Goal: Task Accomplishment & Management: Use online tool/utility

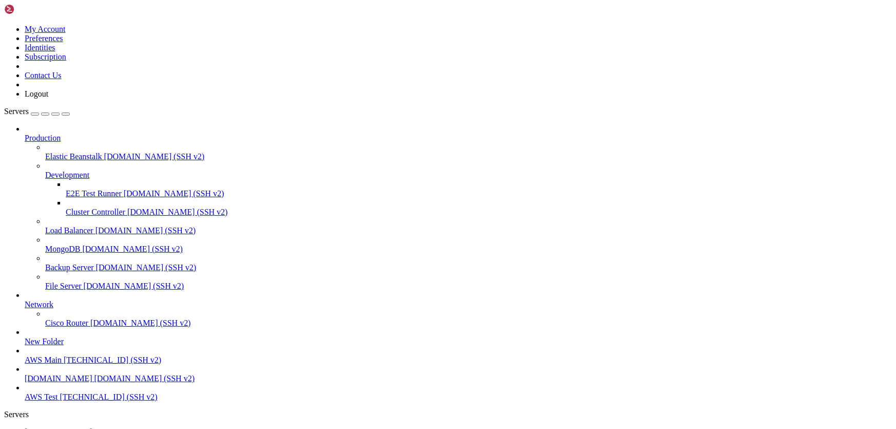
scroll to position [13267, 0]
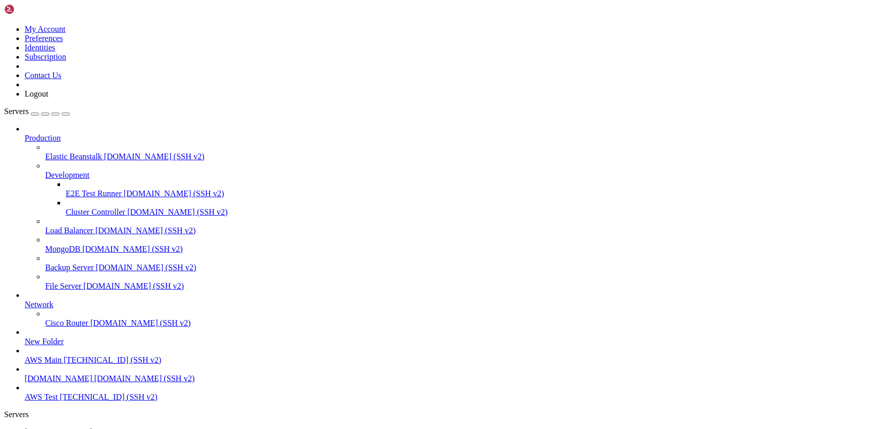
drag, startPoint x: 331, startPoint y: 944, endPoint x: 557, endPoint y: 910, distance: 228.4
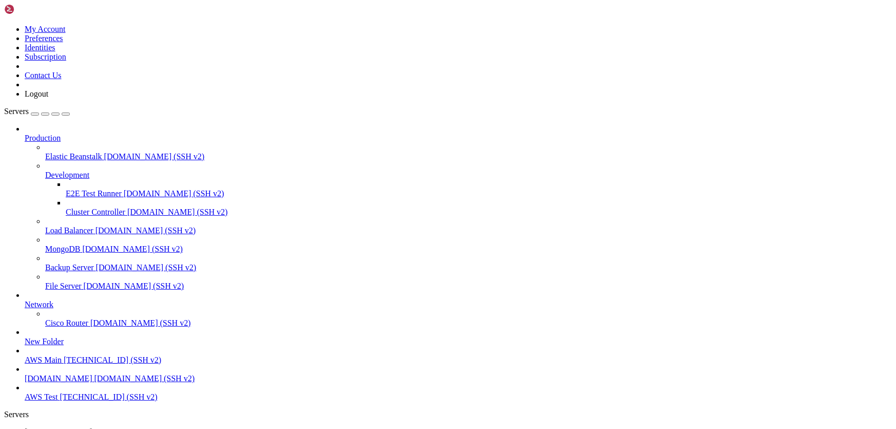
scroll to position [16871, 0]
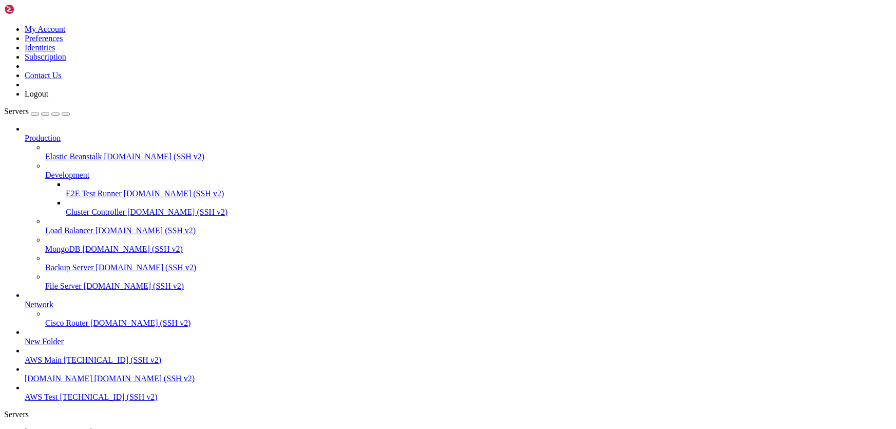
click at [53, 427] on span "[DOMAIN_NAME]" at bounding box center [59, 431] width 68 height 9
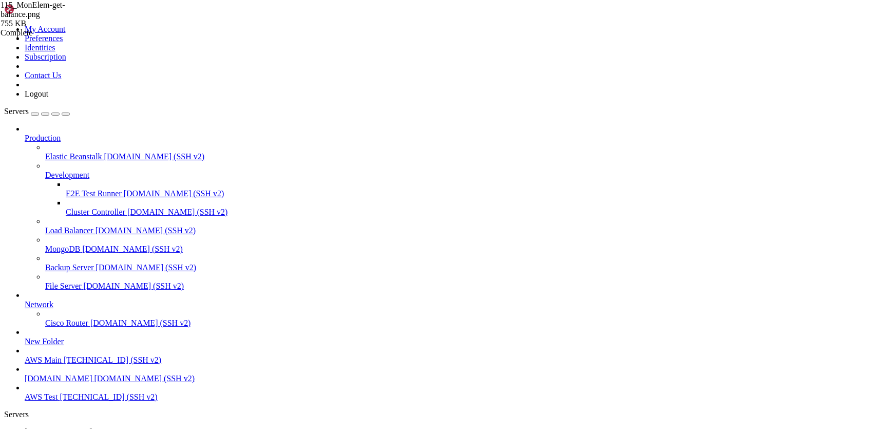
scroll to position [17273, 0]
click at [50, 427] on span "[DOMAIN_NAME]" at bounding box center [59, 431] width 68 height 9
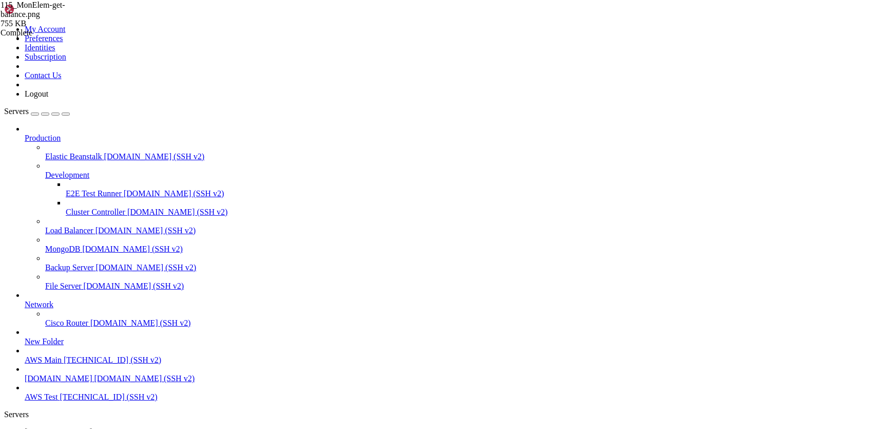
scroll to position [0, 0]
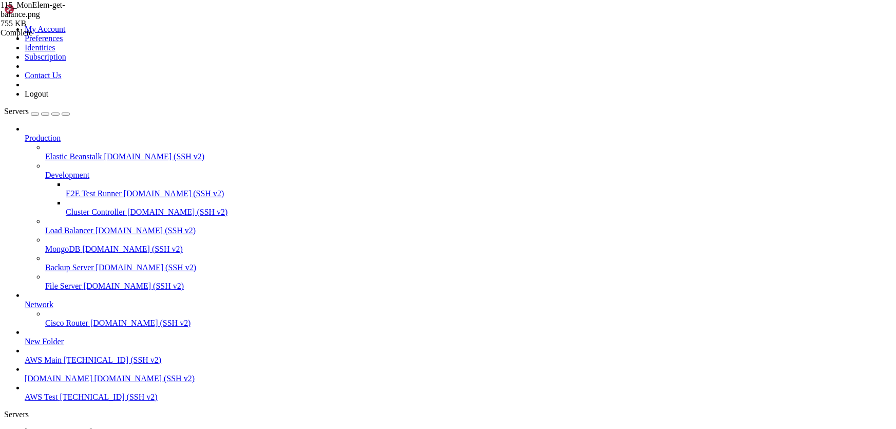
click at [61, 427] on span "[DOMAIN_NAME]" at bounding box center [59, 431] width 68 height 9
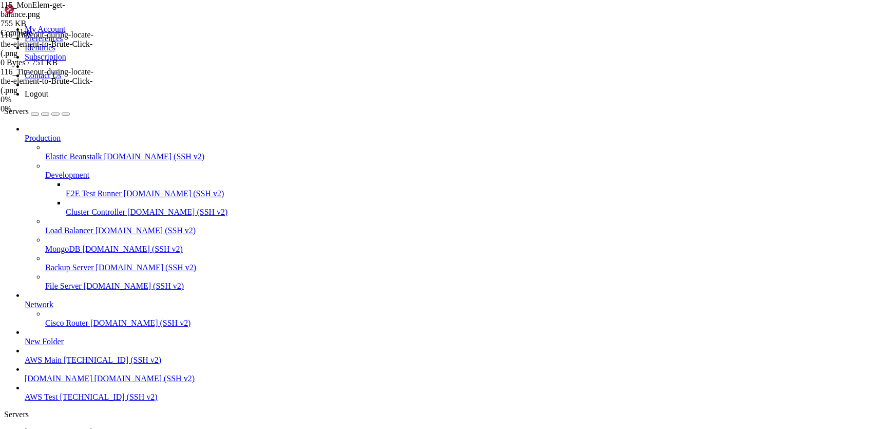
click at [61, 427] on span "[DOMAIN_NAME]" at bounding box center [59, 431] width 68 height 9
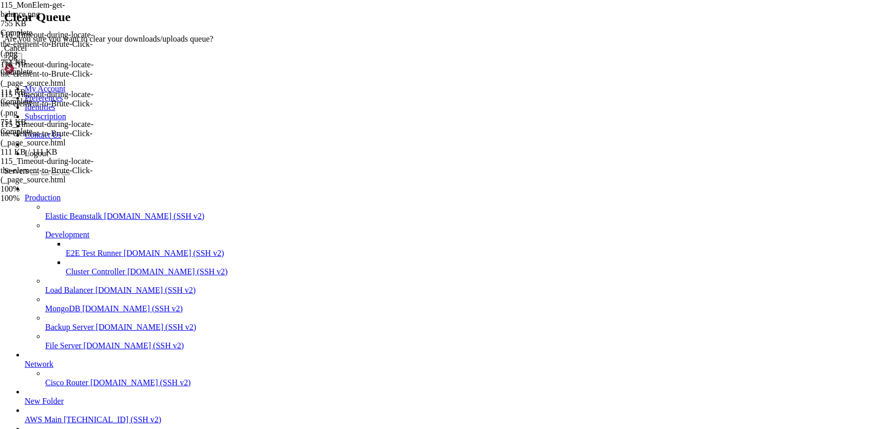
click at [22, 64] on button "OK" at bounding box center [13, 58] width 18 height 11
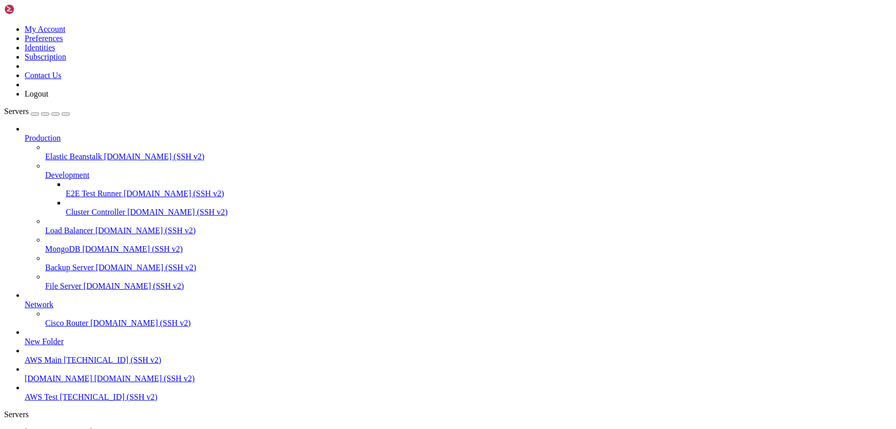
type input "/home/ubuntu/screenshots"
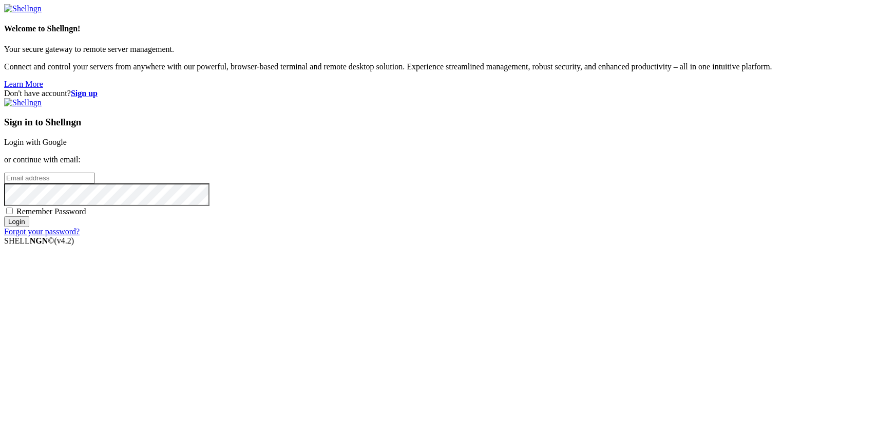
click at [67, 146] on link "Login with Google" at bounding box center [35, 142] width 63 height 9
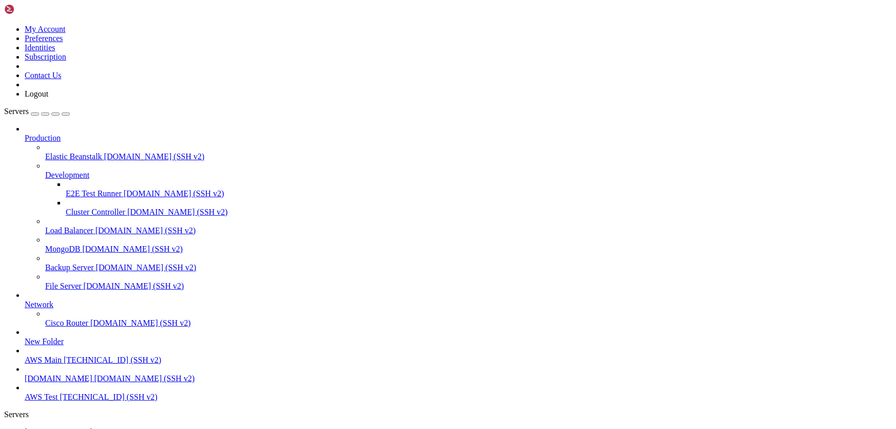
scroll to position [20502, 0]
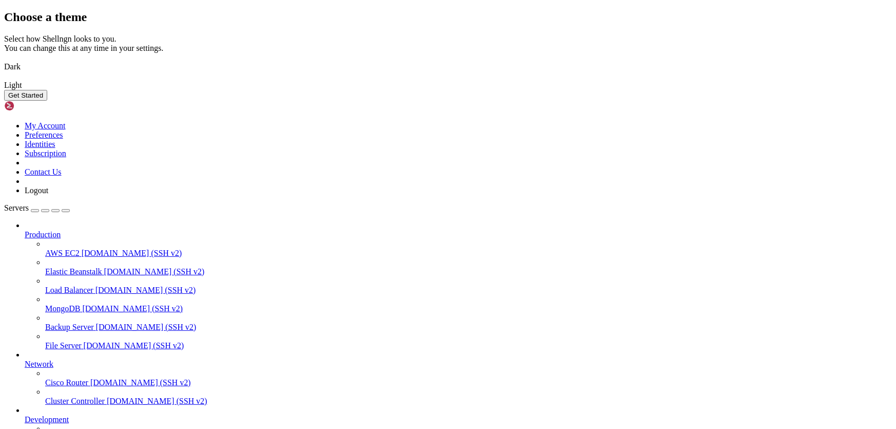
click at [47, 101] on button "Get Started" at bounding box center [25, 95] width 43 height 11
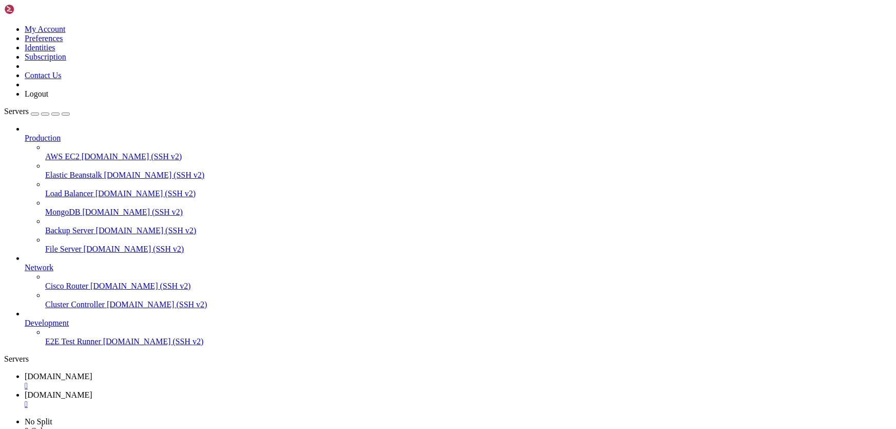
click at [92, 390] on span "[DOMAIN_NAME]" at bounding box center [59, 394] width 68 height 9
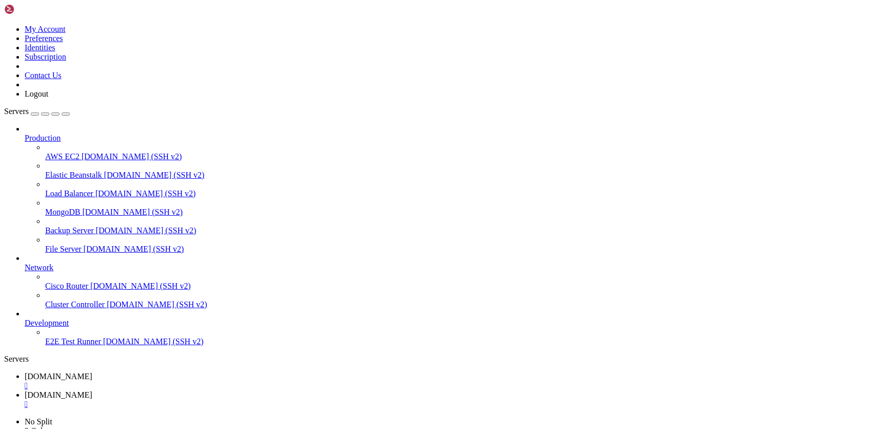
click at [309, 399] on div "" at bounding box center [458, 403] width 867 height 9
click at [69, 327] on span "Development" at bounding box center [47, 322] width 44 height 9
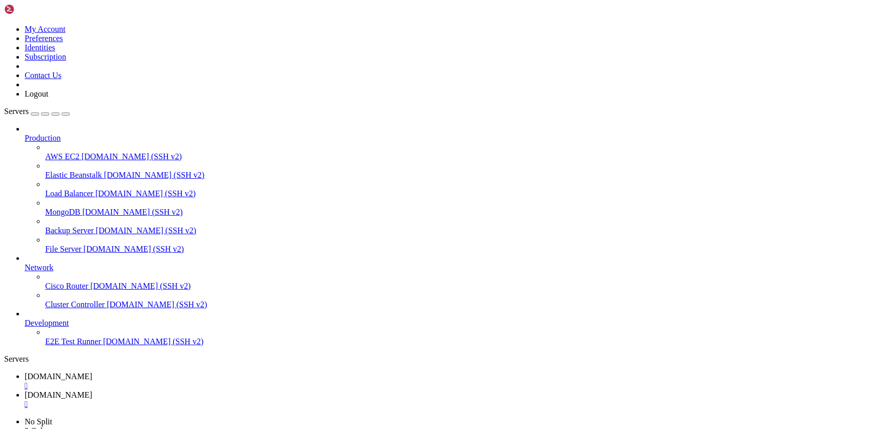
click at [92, 372] on span "[DOMAIN_NAME]" at bounding box center [59, 376] width 68 height 9
click at [217, 381] on div "" at bounding box center [458, 385] width 867 height 9
click at [218, 381] on div "" at bounding box center [458, 385] width 867 height 9
click at [25, 318] on icon at bounding box center [25, 318] width 0 height 0
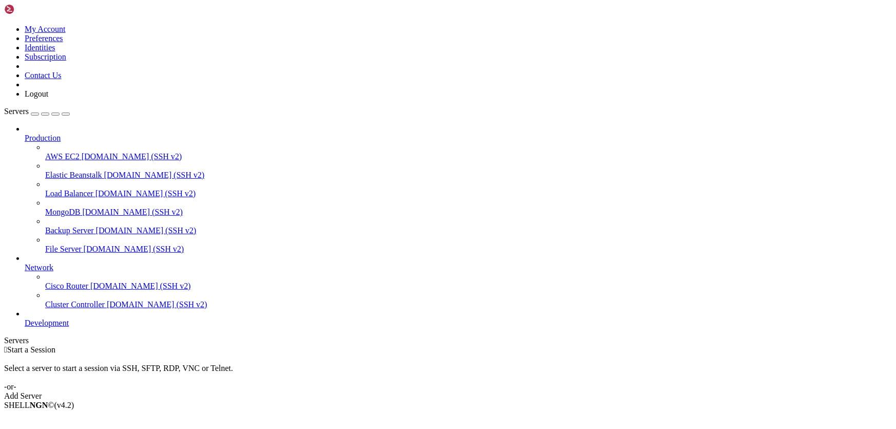
click at [25, 318] on icon at bounding box center [25, 318] width 0 height 0
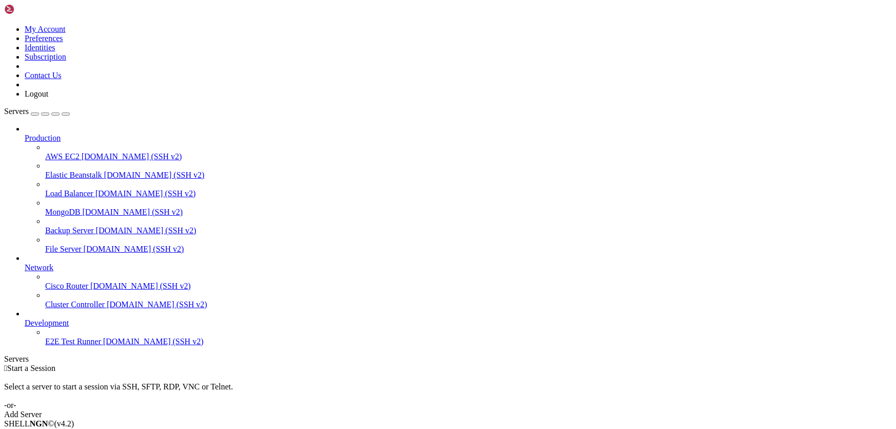
click at [53, 263] on span "Network" at bounding box center [39, 267] width 29 height 9
click at [39, 112] on button "button" at bounding box center [35, 113] width 8 height 3
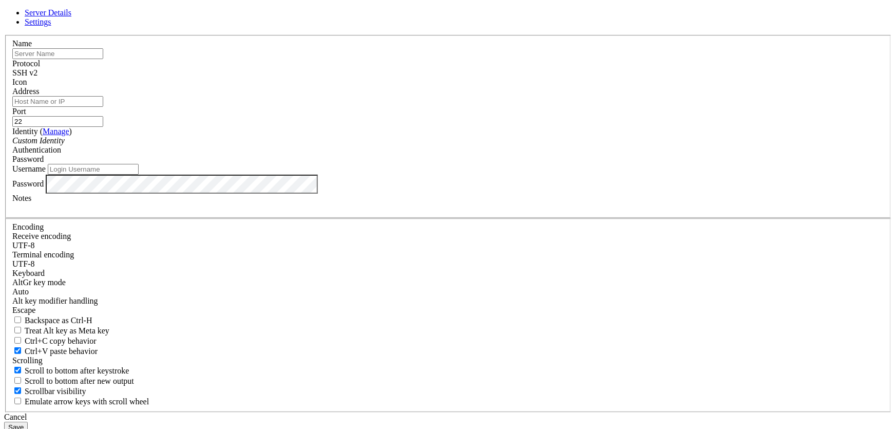
click at [51, 26] on span "Settings" at bounding box center [38, 21] width 27 height 9
click at [71, 17] on span "Server Details" at bounding box center [48, 12] width 47 height 9
click at [4, 35] on icon at bounding box center [4, 35] width 0 height 0
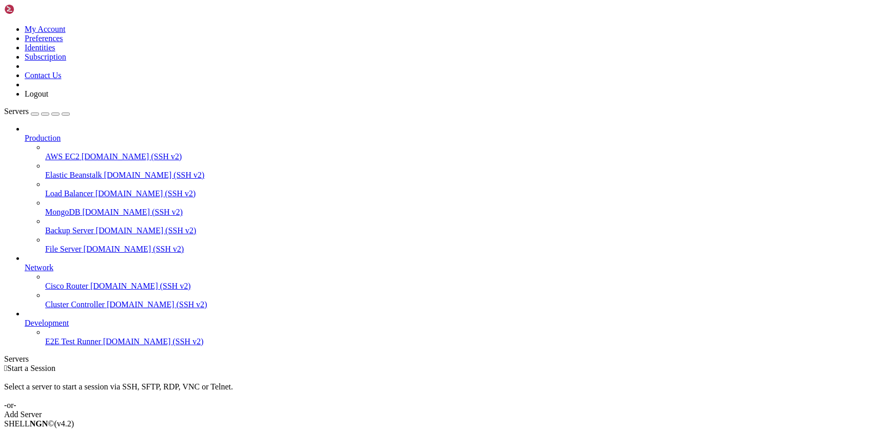
click at [4, 25] on icon at bounding box center [4, 25] width 0 height 0
click at [48, 98] on link "Logout" at bounding box center [37, 93] width 24 height 9
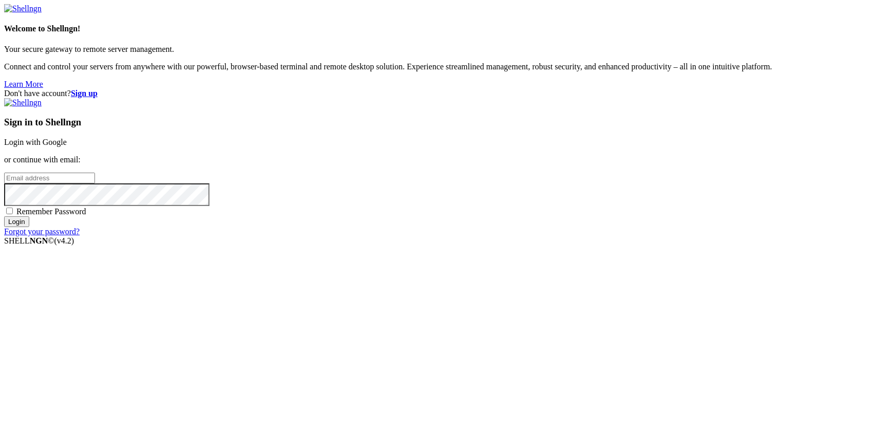
click at [67, 146] on link "Login with Google" at bounding box center [35, 142] width 63 height 9
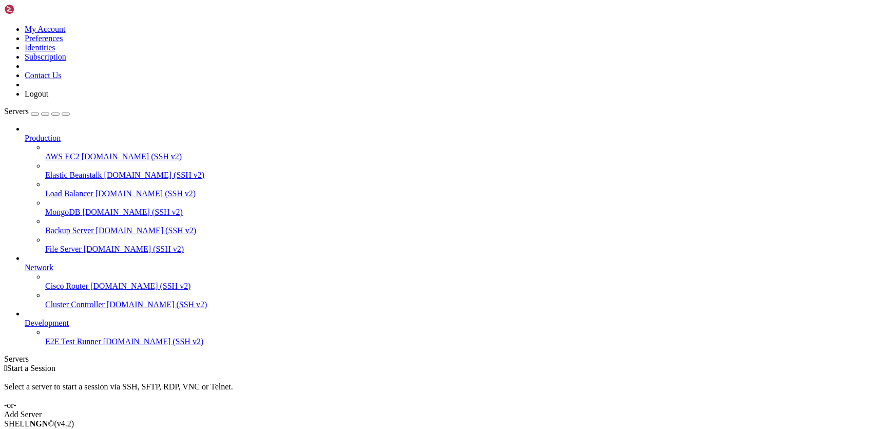
click at [69, 327] on span "Development" at bounding box center [47, 322] width 44 height 9
click at [95, 189] on span "[DOMAIN_NAME] (SSH v2)" at bounding box center [145, 193] width 101 height 9
click at [82, 152] on span "[DOMAIN_NAME] (SSH v2)" at bounding box center [132, 156] width 101 height 9
click at [61, 133] on span "Production" at bounding box center [43, 137] width 36 height 9
click at [35, 114] on div "button" at bounding box center [35, 114] width 0 height 0
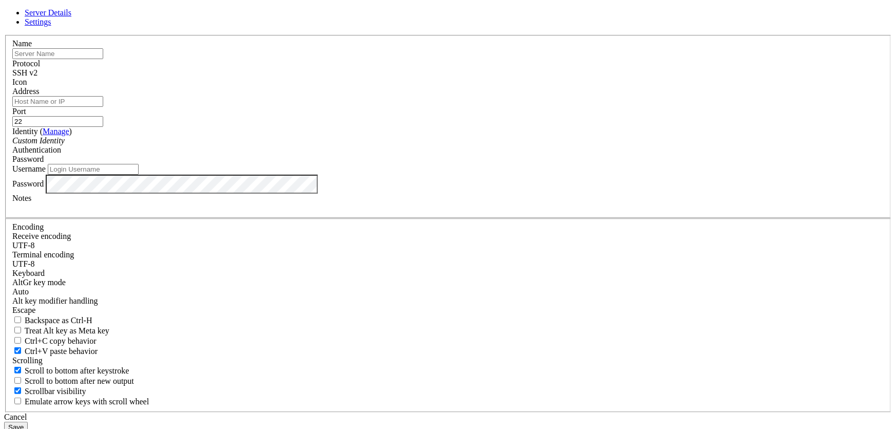
click at [51, 26] on link "Settings" at bounding box center [38, 21] width 27 height 9
click at [4, 35] on icon at bounding box center [4, 35] width 0 height 0
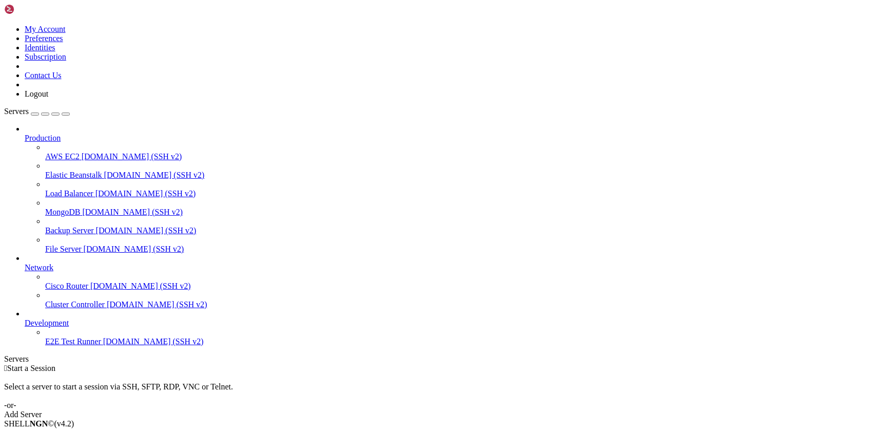
click at [45, 114] on div "button" at bounding box center [45, 114] width 0 height 0
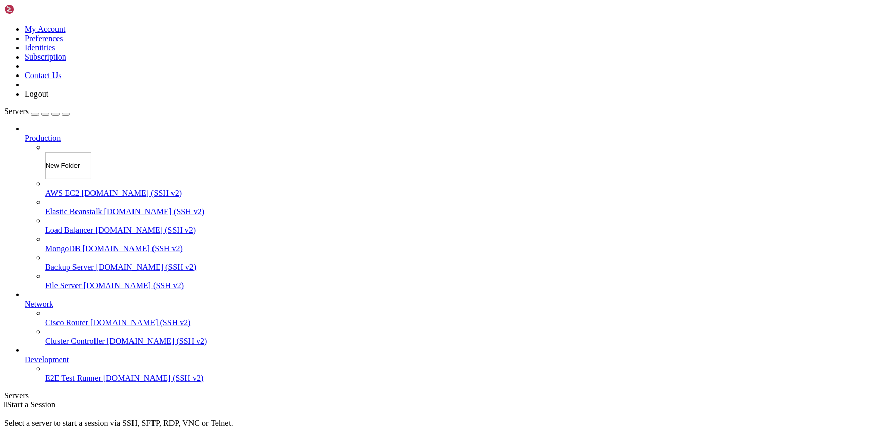
click at [78, 107] on div "Servers Production New Folder AWS EC2 demo.shellngn.com (SSH v2) Elastic Beanst…" at bounding box center [448, 245] width 888 height 276
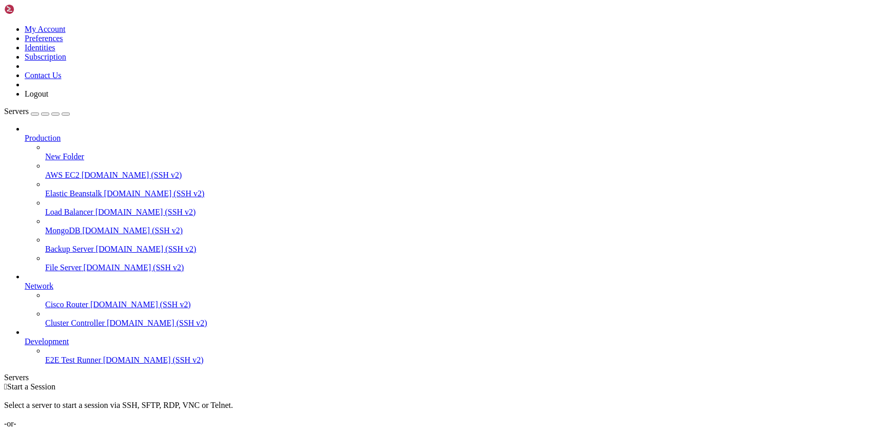
click at [55, 114] on div "button" at bounding box center [55, 114] width 0 height 0
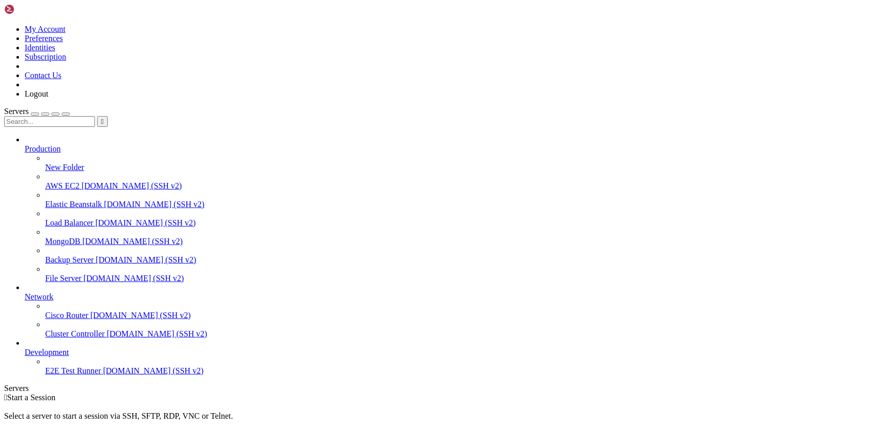
scroll to position [1, 0]
click at [25, 292] on icon at bounding box center [25, 292] width 0 height 0
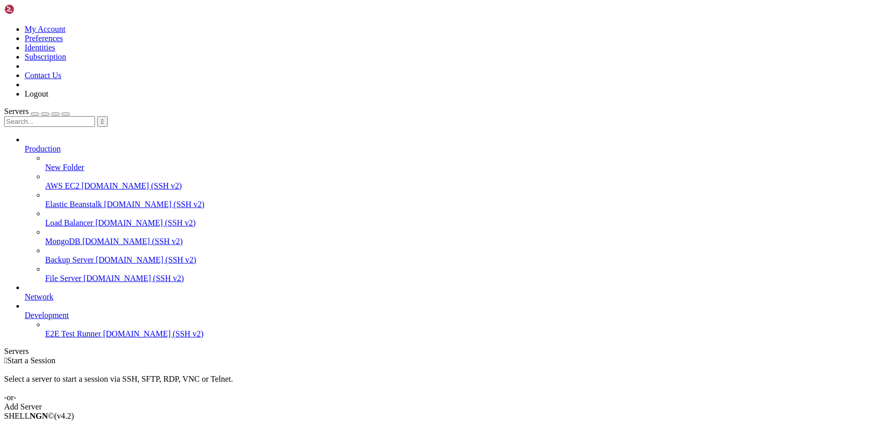
click at [25, 292] on icon at bounding box center [25, 292] width 0 height 0
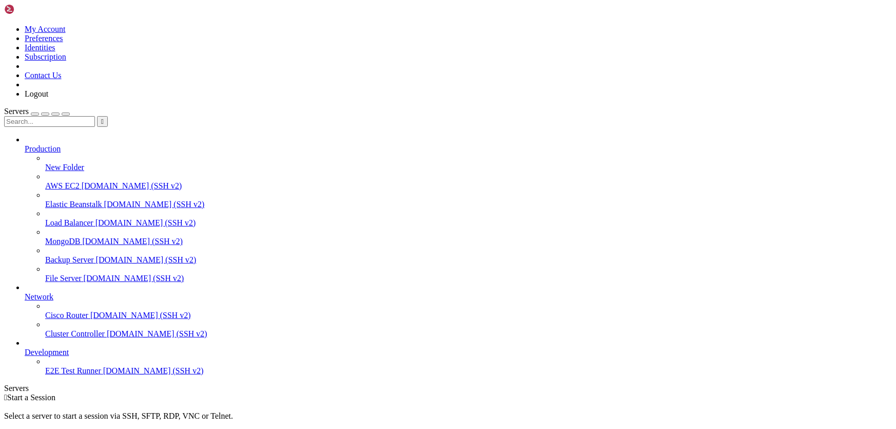
click at [89, 357] on link "Development" at bounding box center [458, 352] width 867 height 9
click at [120, 135] on div at bounding box center [458, 139] width 867 height 9
click at [80, 163] on span "New Folder" at bounding box center [64, 167] width 39 height 9
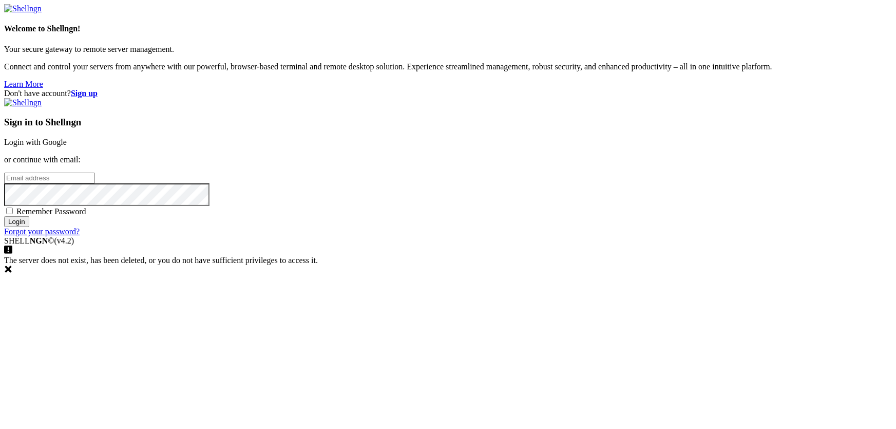
click at [67, 146] on link "Login with Google" at bounding box center [35, 142] width 63 height 9
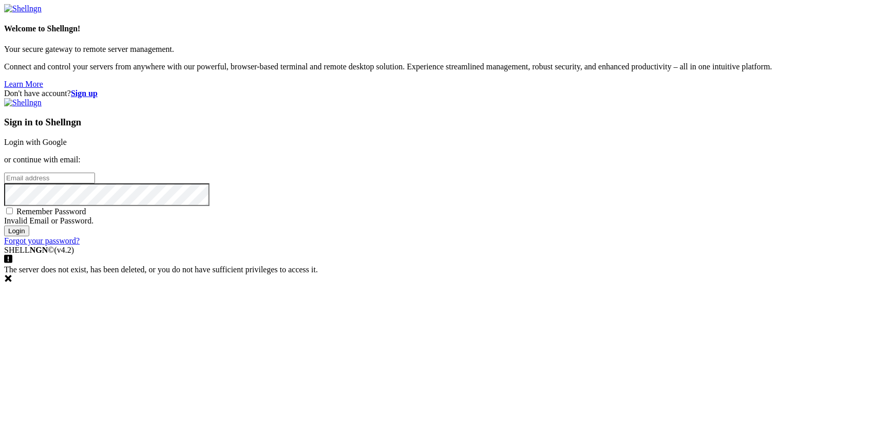
click at [67, 146] on link "Login with Google" at bounding box center [35, 142] width 63 height 9
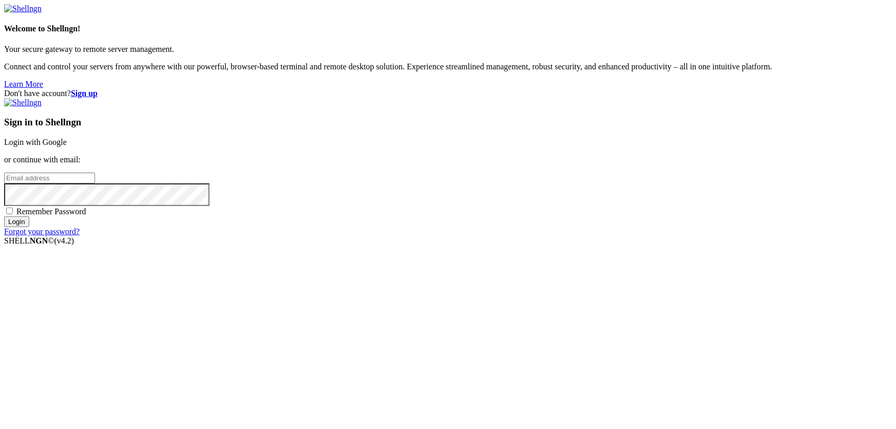
click at [67, 146] on link "Login with Google" at bounding box center [35, 142] width 63 height 9
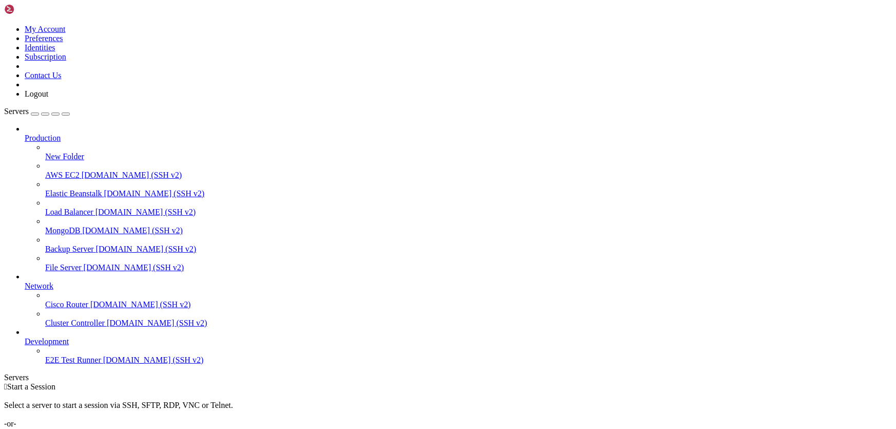
click at [64, 152] on span "New Folder" at bounding box center [64, 156] width 39 height 9
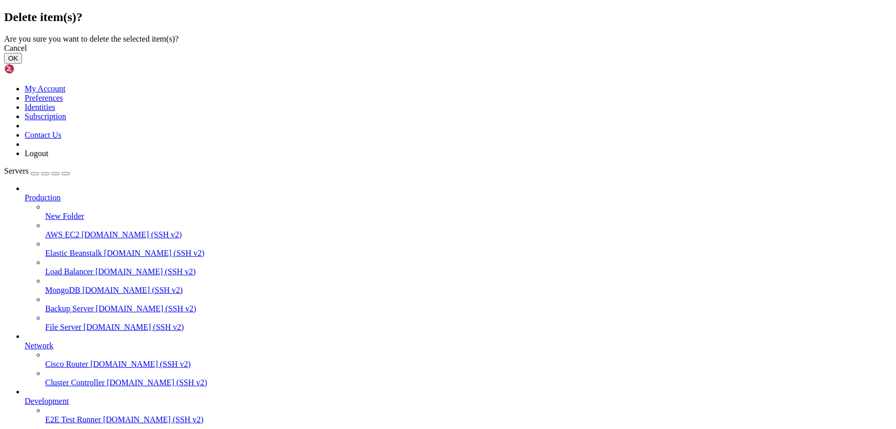
click at [22, 64] on button "OK" at bounding box center [13, 58] width 18 height 11
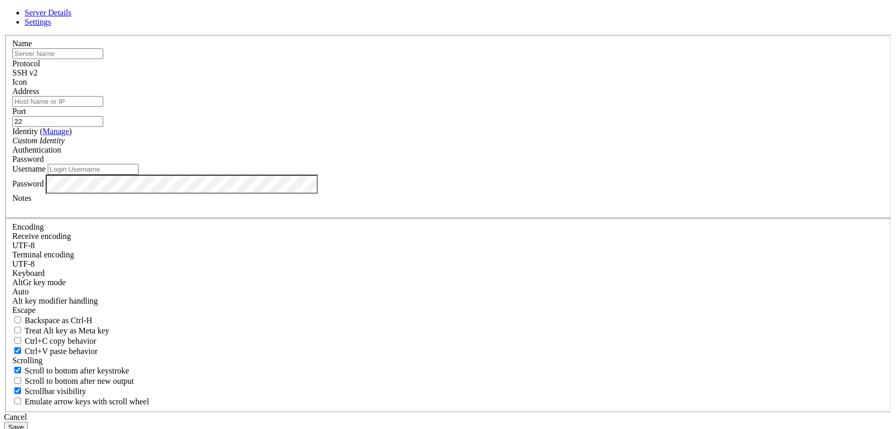
click at [103, 59] on input "text" at bounding box center [57, 53] width 91 height 11
type input "AWS Get Think"
click at [103, 107] on input "Address" at bounding box center [57, 101] width 91 height 11
paste input "[TECHNICAL_ID]"
type input "[TECHNICAL_ID]"
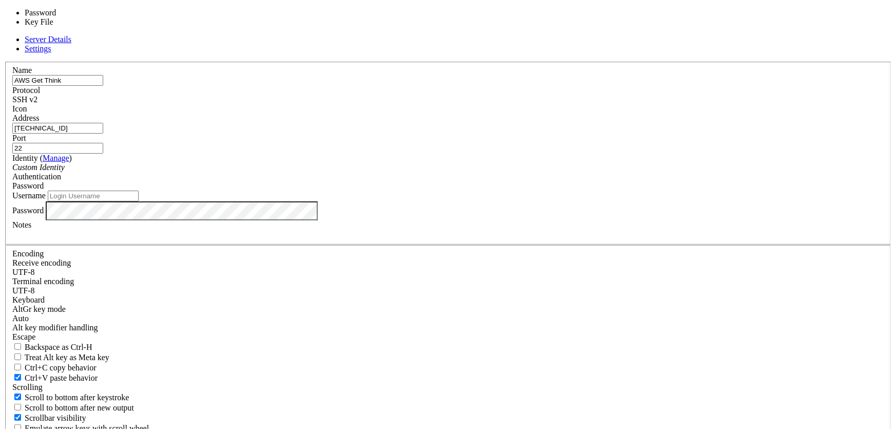
click at [44, 190] on span "Password" at bounding box center [27, 185] width 31 height 9
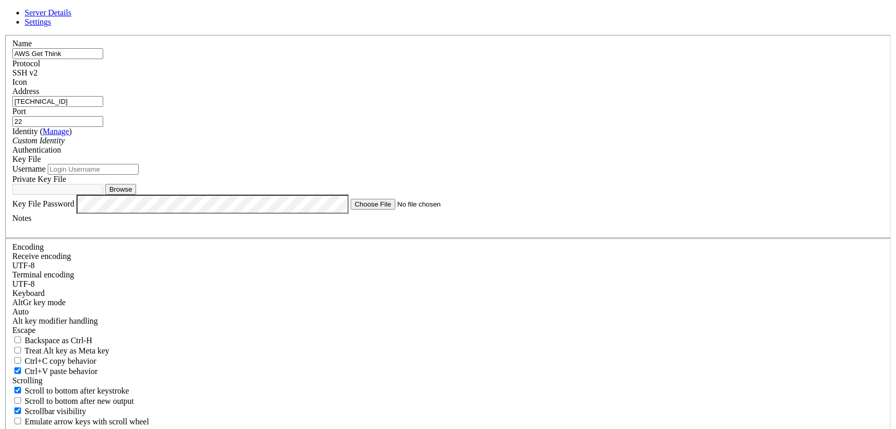
click at [136, 195] on button "Browse" at bounding box center [120, 189] width 31 height 11
type input "GetThink.pem"
click at [139, 175] on input "Username" at bounding box center [93, 169] width 91 height 11
type input "ubuntu"
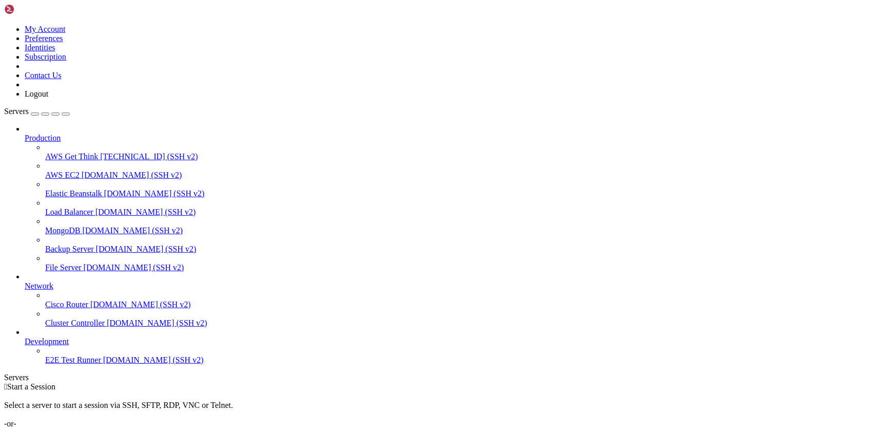
click at [100, 152] on span "[TECHNICAL_ID] (SSH v2)" at bounding box center [149, 156] width 98 height 9
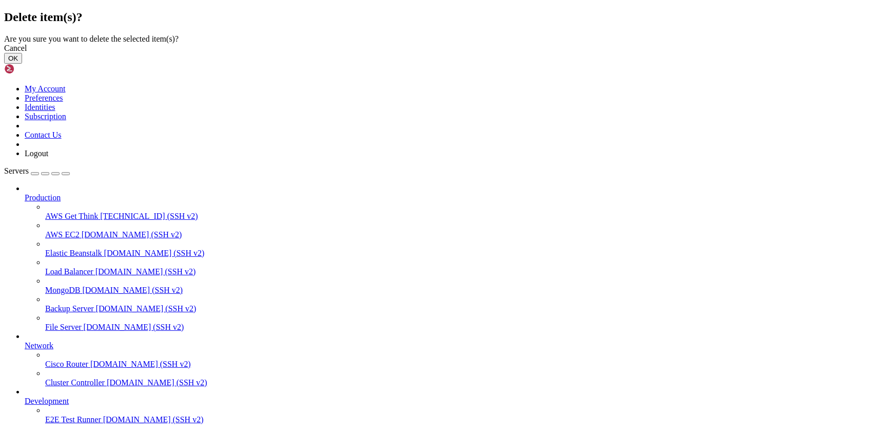
drag, startPoint x: 565, startPoint y: 246, endPoint x: 284, endPoint y: 175, distance: 289.8
click at [22, 64] on button "OK" at bounding box center [13, 58] width 18 height 11
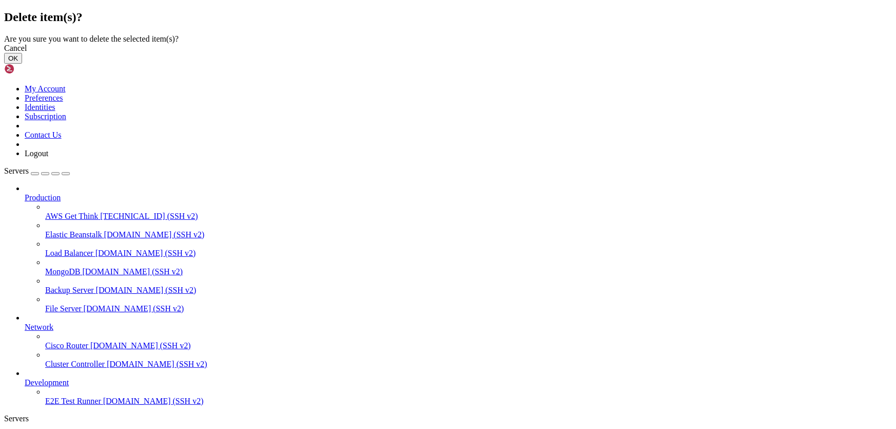
click at [22, 64] on button "OK" at bounding box center [13, 58] width 18 height 11
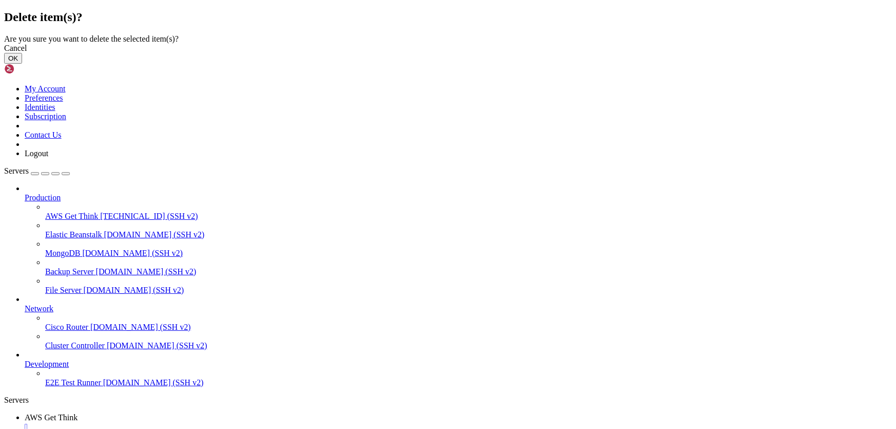
click at [22, 64] on button "OK" at bounding box center [13, 58] width 18 height 11
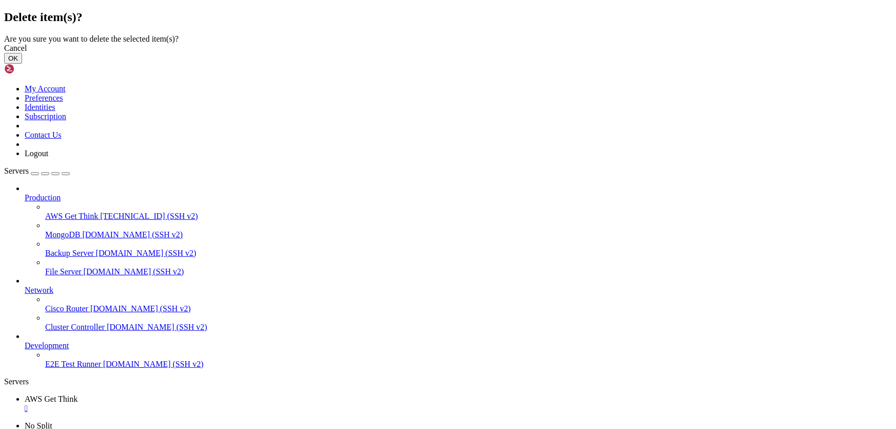
click at [22, 64] on button "OK" at bounding box center [13, 58] width 18 height 11
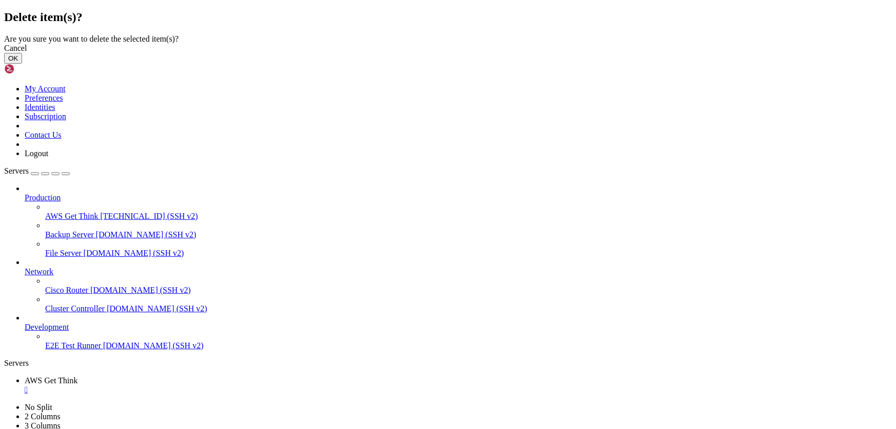
click at [22, 64] on button "OK" at bounding box center [13, 58] width 18 height 11
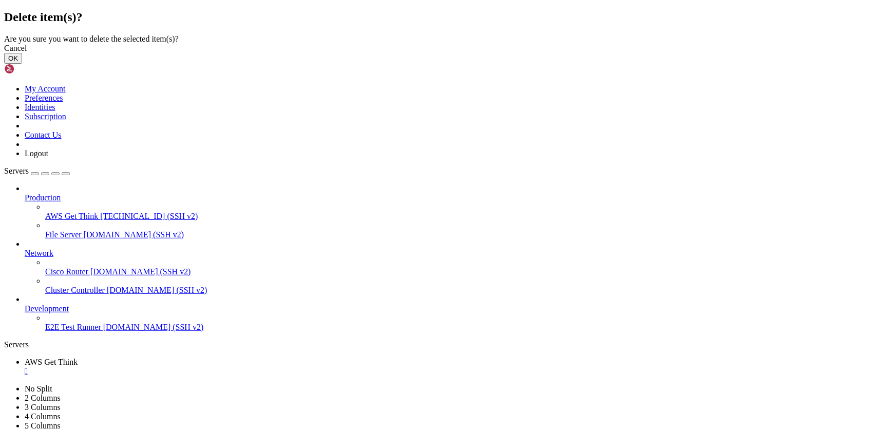
click at [22, 64] on button "OK" at bounding box center [13, 58] width 18 height 11
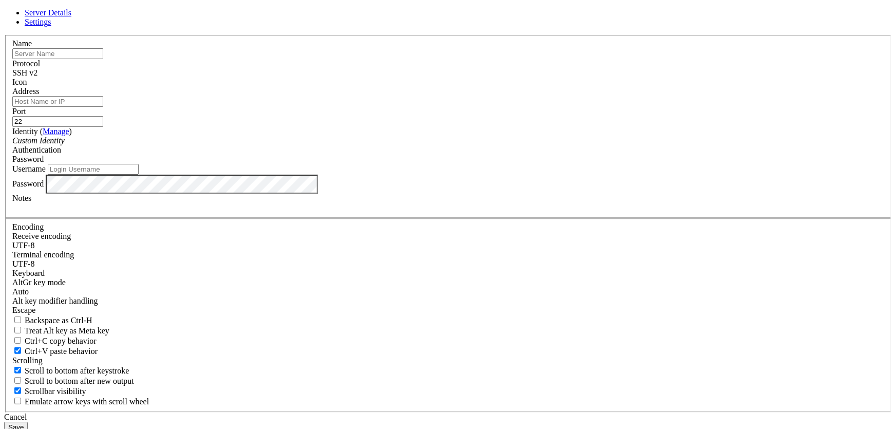
click at [103, 59] on input "text" at bounding box center [57, 53] width 91 height 11
type input "AeroFara MiniPC"
click at [103, 107] on input "Address" at bounding box center [57, 101] width 91 height 11
paste input "[DOMAIN_NAME]"
type input "[DOMAIN_NAME]"
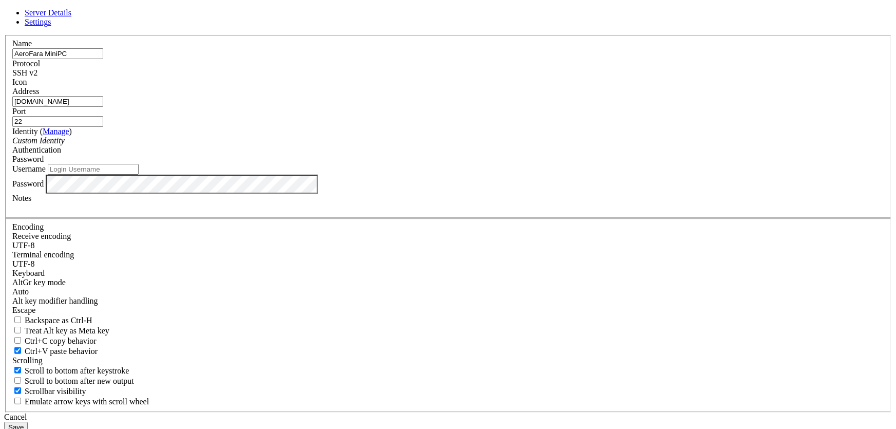
drag, startPoint x: 504, startPoint y: 159, endPoint x: 479, endPoint y: 158, distance: 25.2
click at [477, 127] on div "Port 22" at bounding box center [447, 117] width 871 height 20
type input "6000"
click at [139, 175] on input "Username" at bounding box center [93, 169] width 91 height 11
type input "ubuntu"
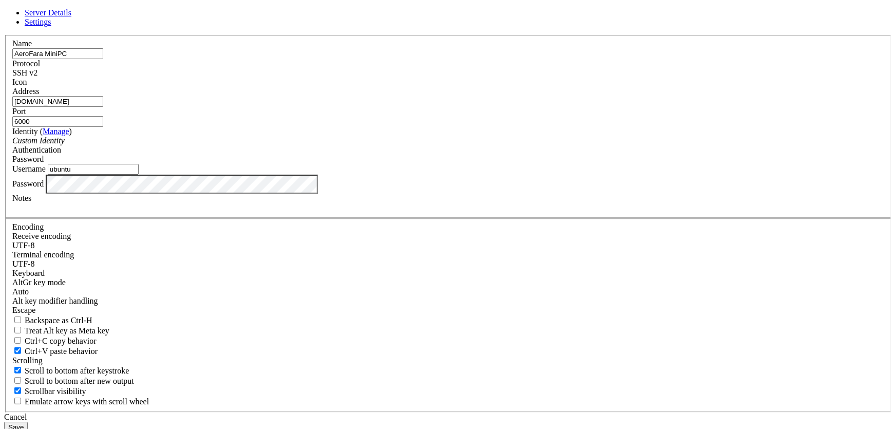
click at [28, 422] on button "Save" at bounding box center [16, 427] width 24 height 11
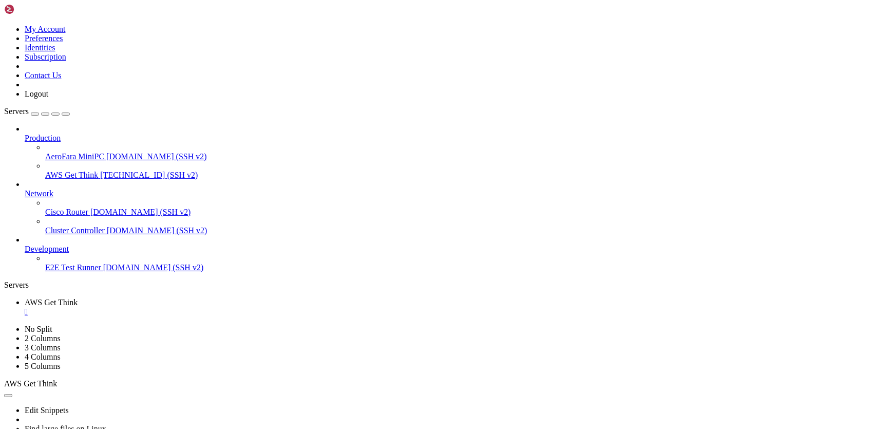
click at [203, 307] on div "" at bounding box center [458, 311] width 867 height 9
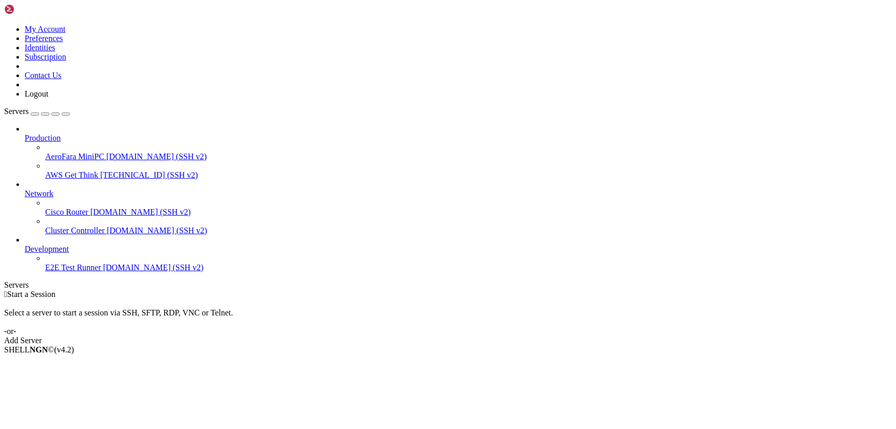
click at [74, 152] on span "AeroFara MiniPC" at bounding box center [74, 156] width 59 height 9
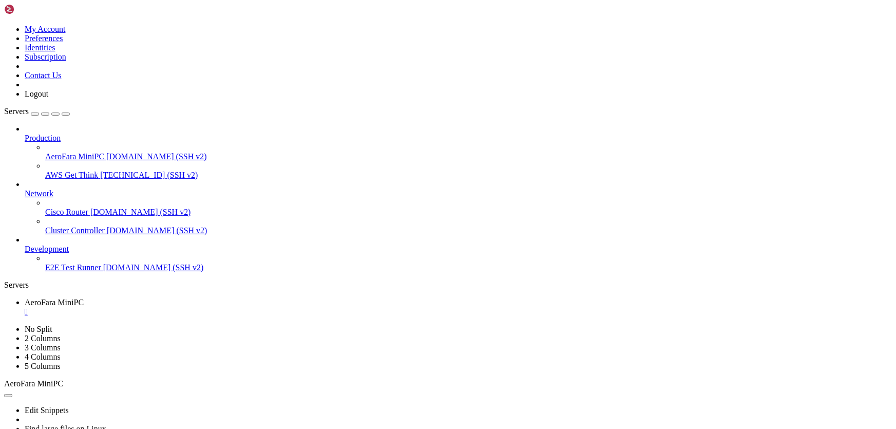
scroll to position [157, 0]
click at [84, 298] on span "AeroFara MiniPC" at bounding box center [54, 302] width 59 height 9
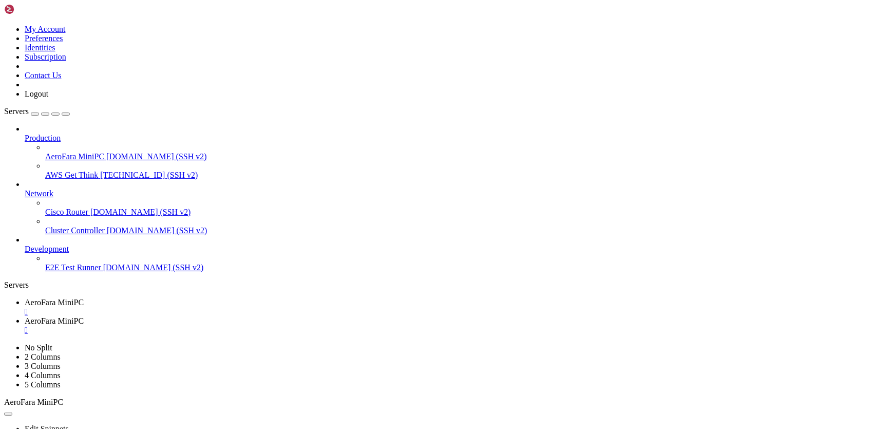
click at [84, 316] on span "AeroFara MiniPC" at bounding box center [54, 320] width 59 height 9
click at [84, 298] on span "AeroFara MiniPC" at bounding box center [54, 302] width 59 height 9
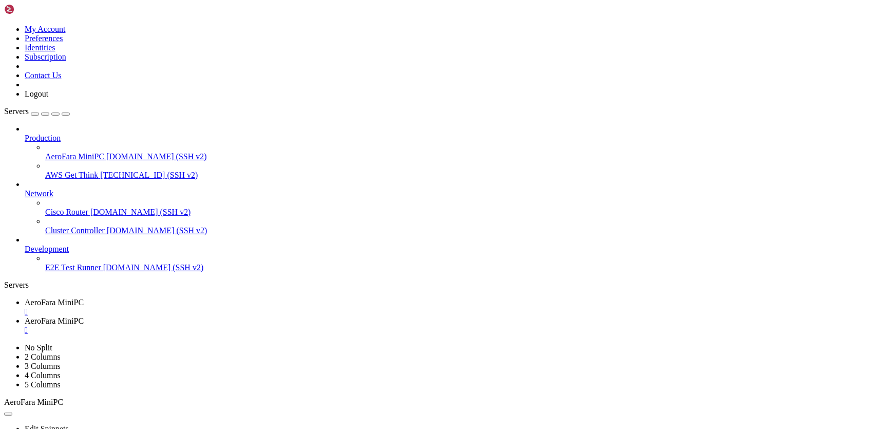
scroll to position [1257, 0]
click at [84, 316] on span "AeroFara MiniPC" at bounding box center [54, 320] width 59 height 9
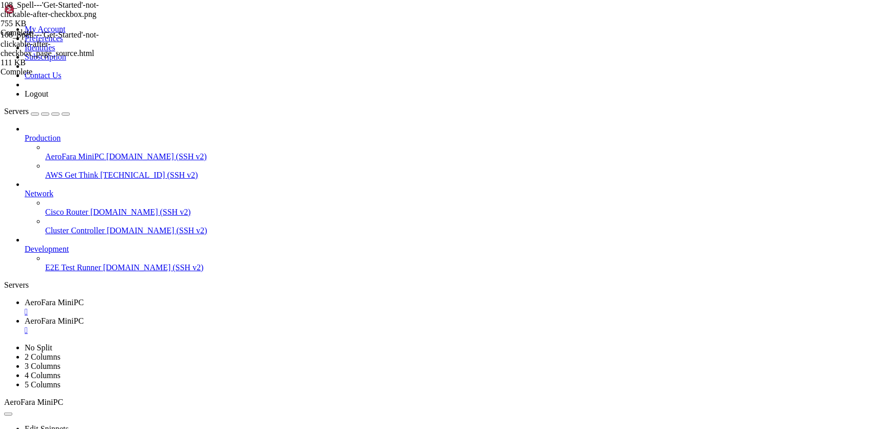
scroll to position [1257, 0]
click at [195, 298] on link "AeroFara MiniPC " at bounding box center [458, 307] width 867 height 18
drag, startPoint x: 500, startPoint y: 791, endPoint x: 9, endPoint y: 578, distance: 535.6
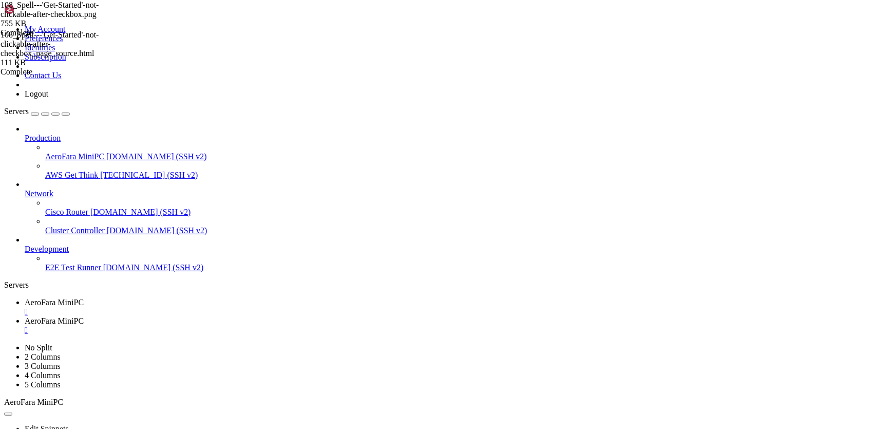
copy div "8|Spell:Phil | Step 107 - Error during checkbox + continue sequence: Message: n…"
click at [84, 316] on span "AeroFara MiniPC" at bounding box center [54, 320] width 59 height 9
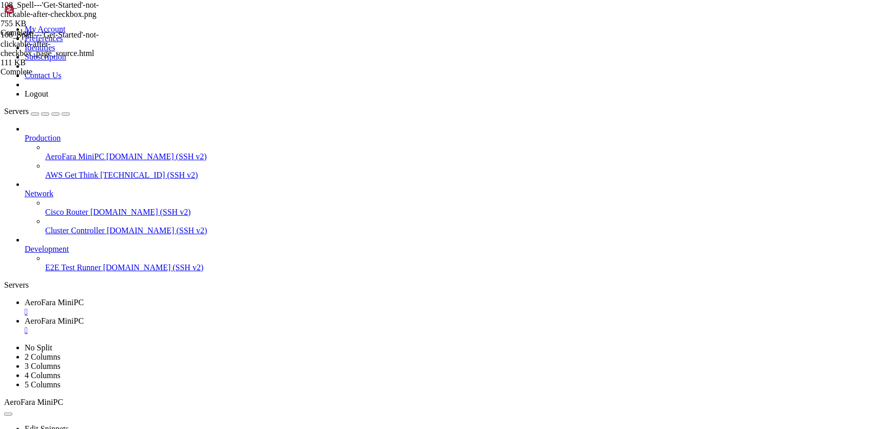
type input "/home/ubuntu/screenshots/Spell:Phil"
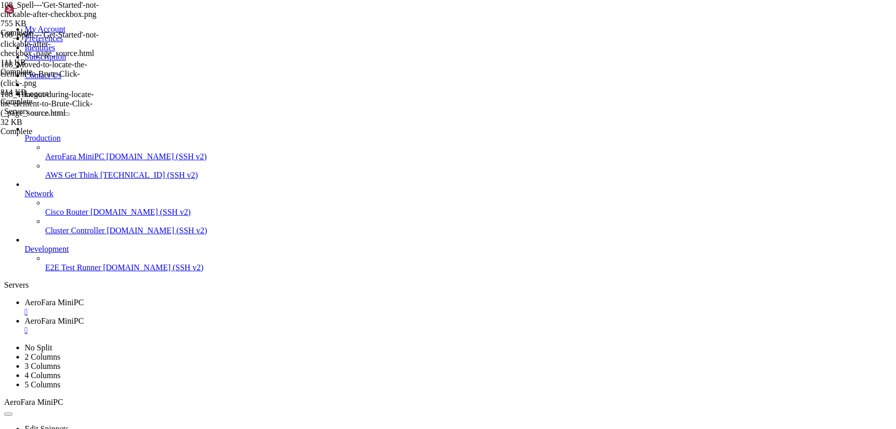
drag, startPoint x: 178, startPoint y: 15, endPoint x: 330, endPoint y: 233, distance: 265.2
click at [84, 298] on span "AeroFara MiniPC" at bounding box center [54, 302] width 59 height 9
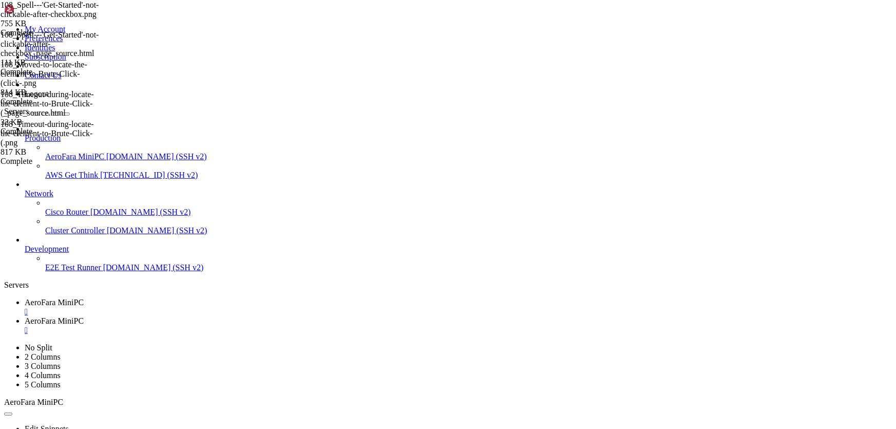
click at [84, 316] on span "AeroFara MiniPC" at bounding box center [54, 320] width 59 height 9
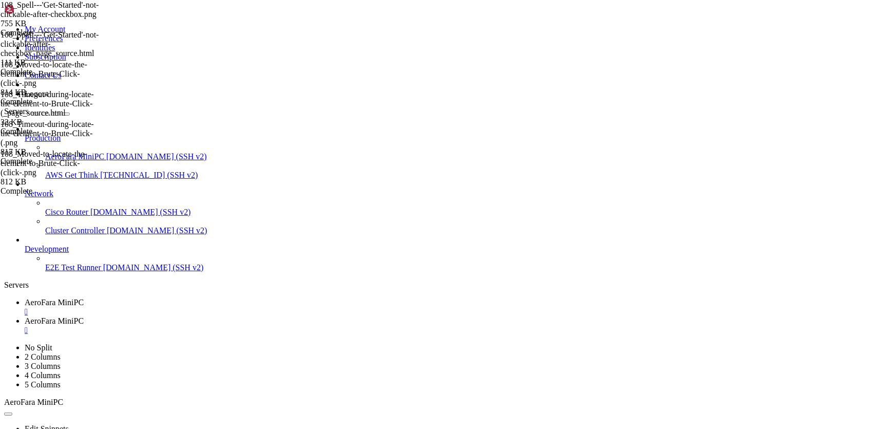
click at [84, 298] on span "AeroFara MiniPC" at bounding box center [54, 302] width 59 height 9
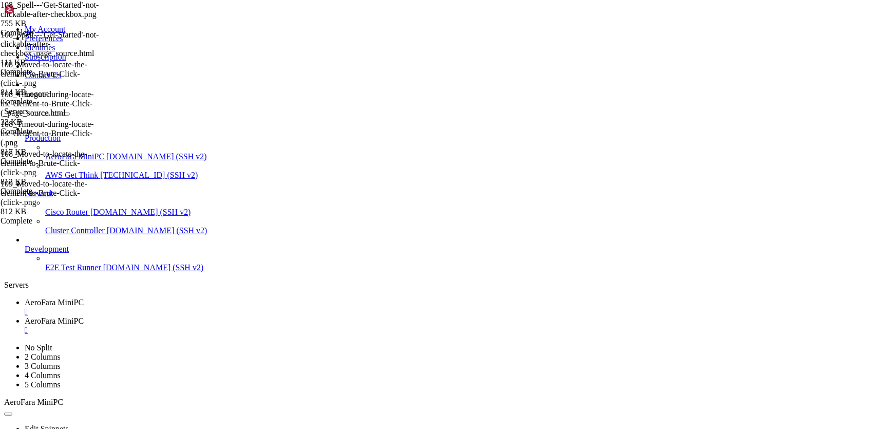
click at [84, 316] on span "AeroFara MiniPC" at bounding box center [54, 320] width 59 height 9
click at [84, 298] on span "AeroFara MiniPC" at bounding box center [54, 302] width 59 height 9
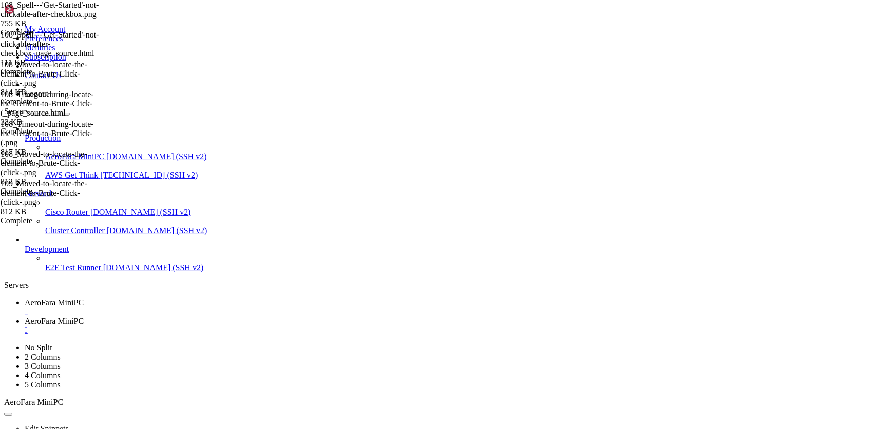
scroll to position [6756, 0]
click at [84, 316] on span "AeroFara MiniPC" at bounding box center [54, 320] width 59 height 9
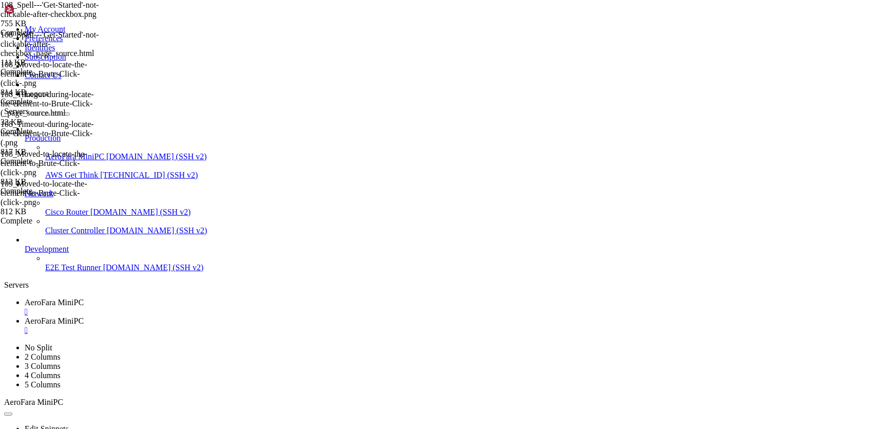
type input "/home/ubuntu/screenshots/Spell:Phil"
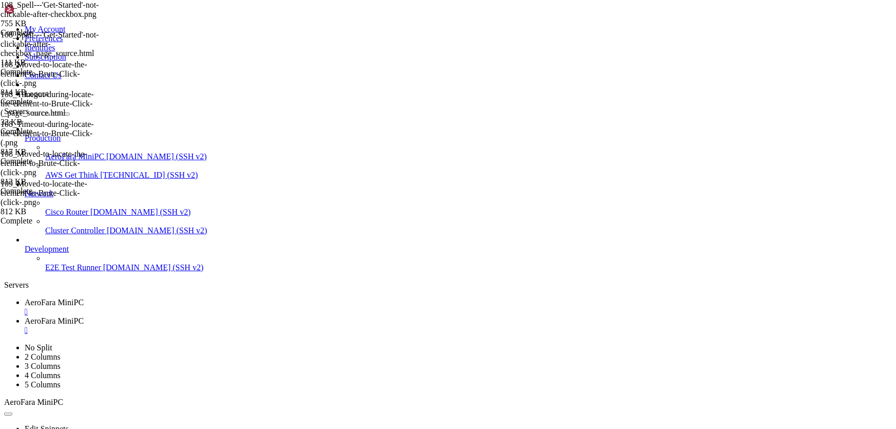
click at [181, 298] on link "AeroFara MiniPC " at bounding box center [458, 307] width 867 height 18
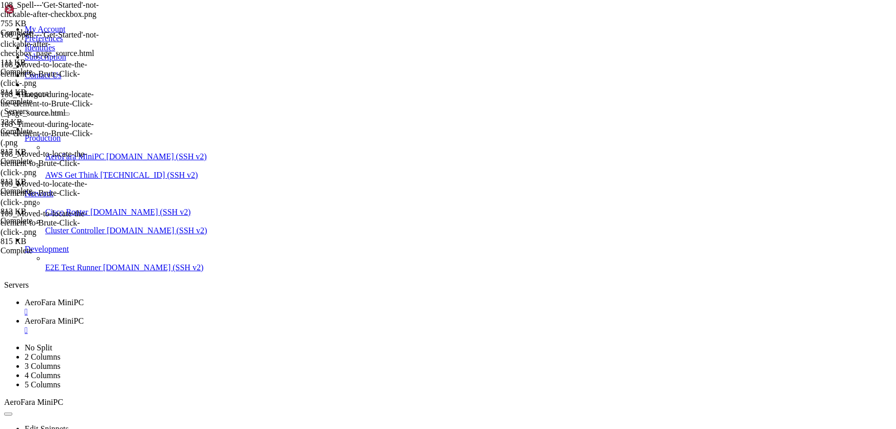
scroll to position [7523, 0]
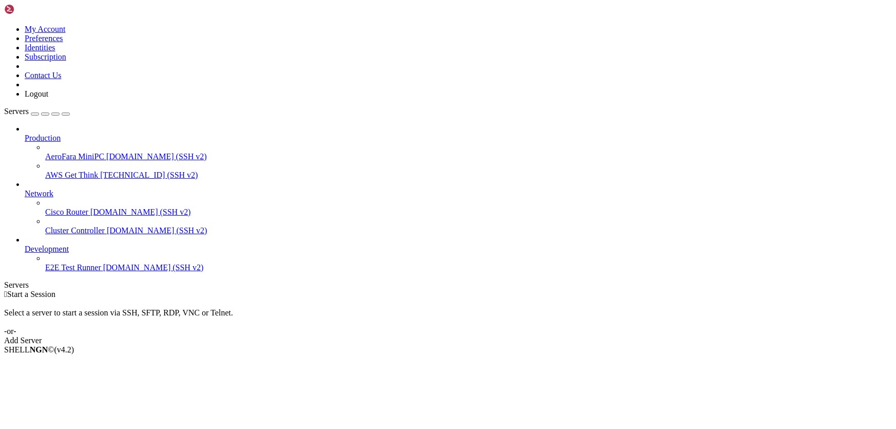
click at [106, 152] on span "[DOMAIN_NAME] (SSH v2)" at bounding box center [156, 156] width 101 height 9
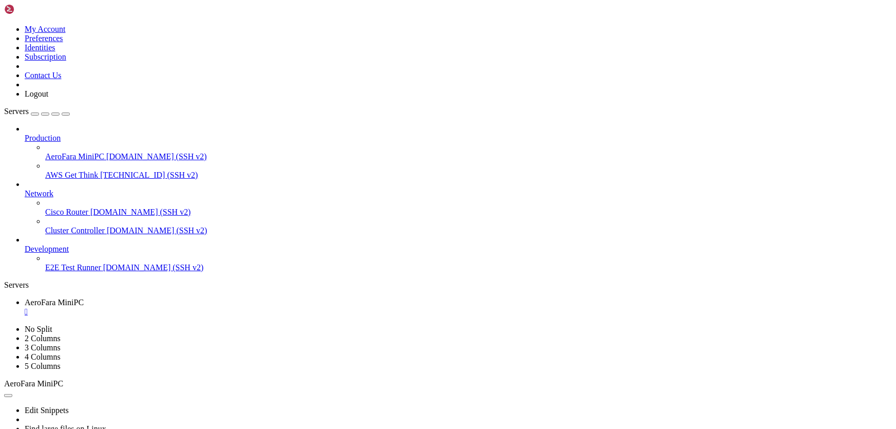
scroll to position [1405, 0]
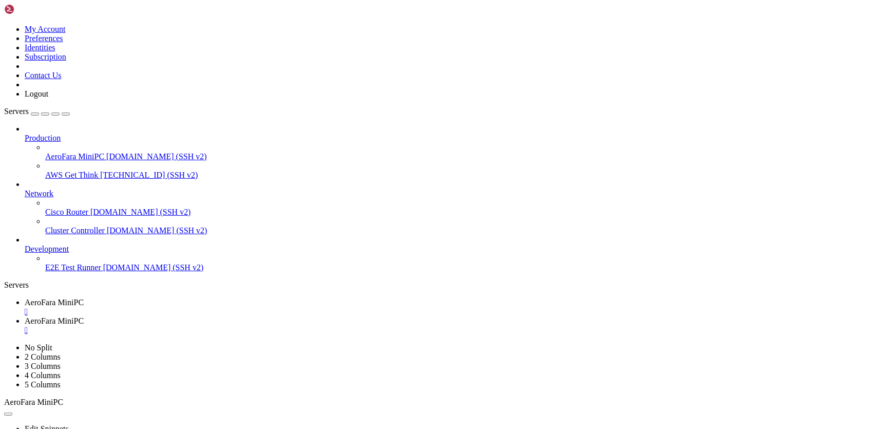
type input "/home/ubuntu/screenshots/Spell:Phil"
click at [84, 298] on span "AeroFara MiniPC" at bounding box center [54, 302] width 59 height 9
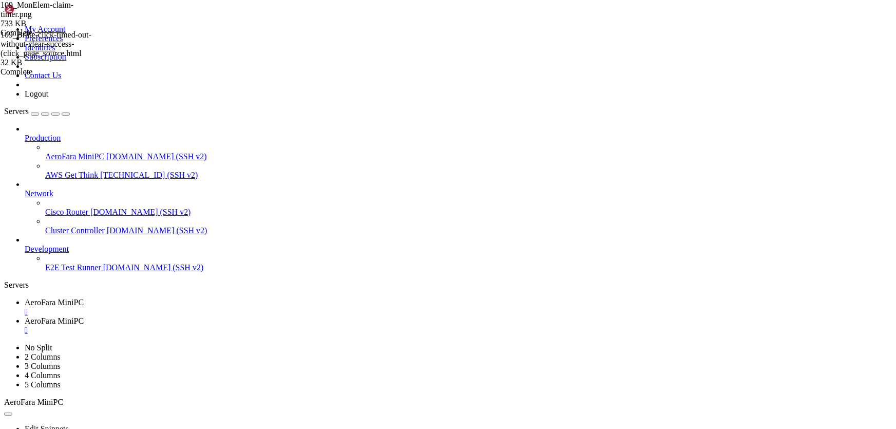
click at [244, 316] on link "AeroFara MiniPC " at bounding box center [458, 325] width 867 height 18
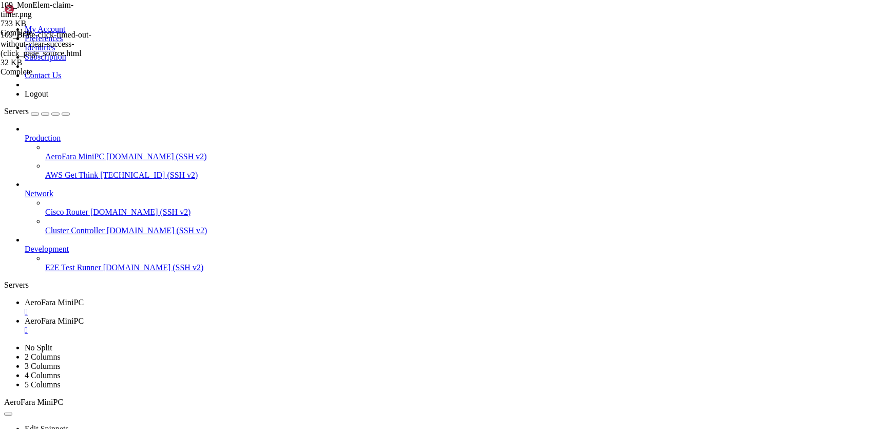
type input "/home/ubuntu/screenshots/Spell:Phil"
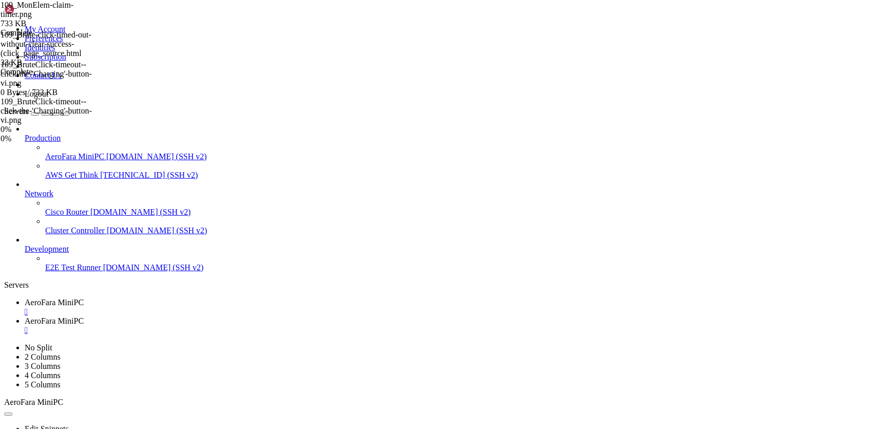
click at [298, 326] on div "" at bounding box center [458, 330] width 867 height 9
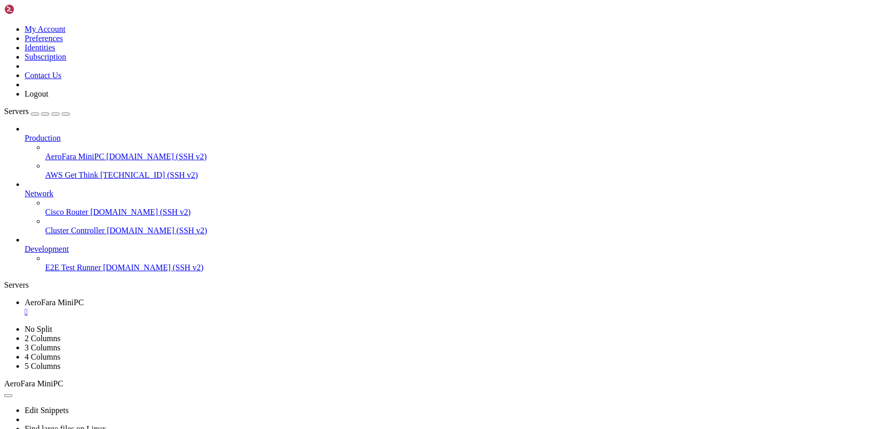
scroll to position [17133, 0]
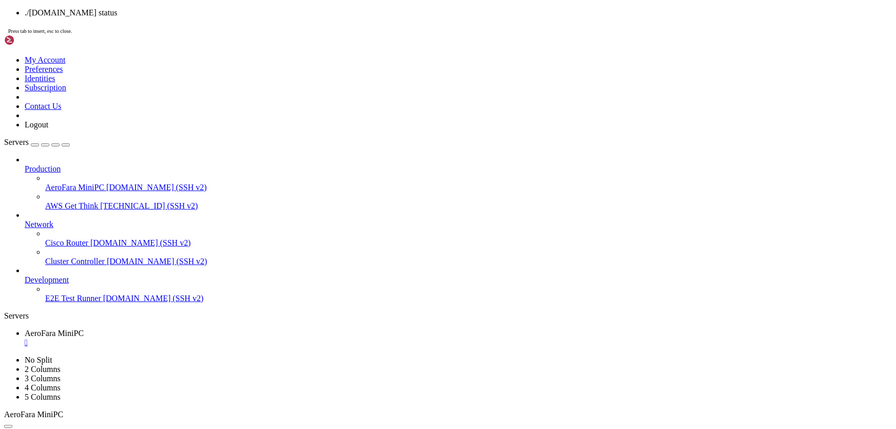
drag, startPoint x: 342, startPoint y: 377, endPoint x: 228, endPoint y: 327, distance: 125.3
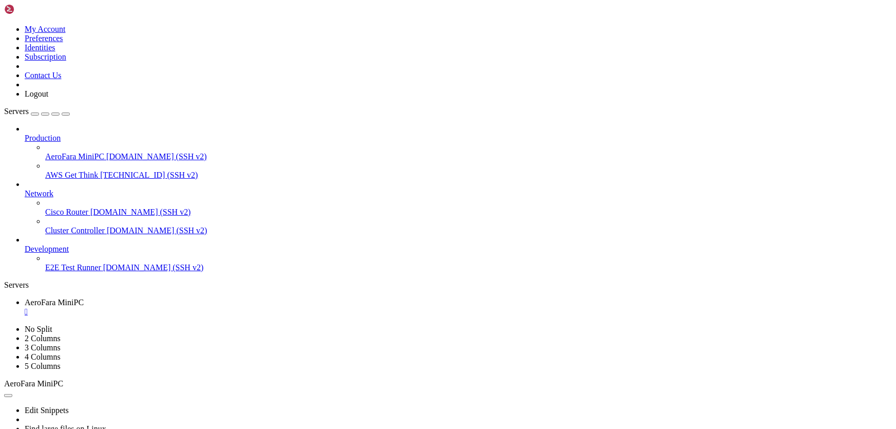
scroll to position [18365, 0]
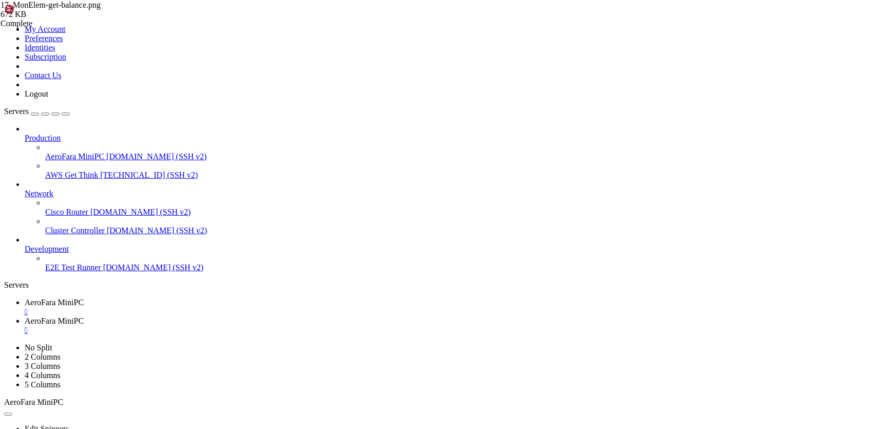
type input "/home/ubuntu/screenshots"
drag, startPoint x: 188, startPoint y: 13, endPoint x: 257, endPoint y: 106, distance: 115.7
click at [84, 298] on span "AeroFara MiniPC" at bounding box center [54, 302] width 59 height 9
drag, startPoint x: 219, startPoint y: 837, endPoint x: 301, endPoint y: 834, distance: 81.7
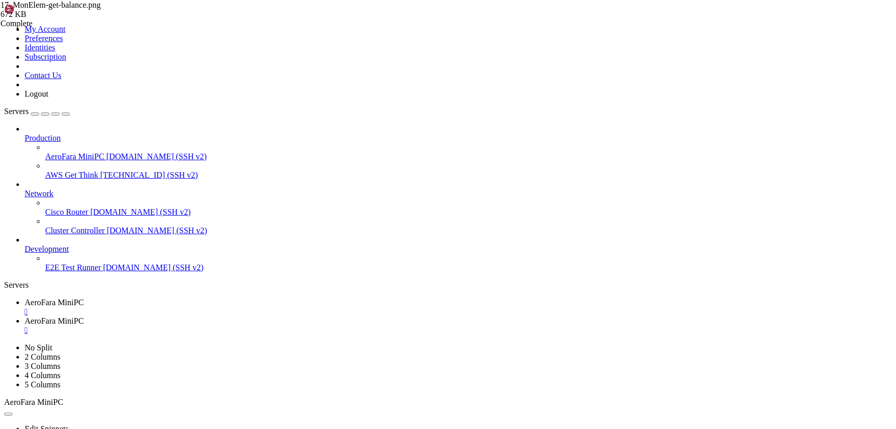
drag, startPoint x: 292, startPoint y: 338, endPoint x: 380, endPoint y: 419, distance: 119.9
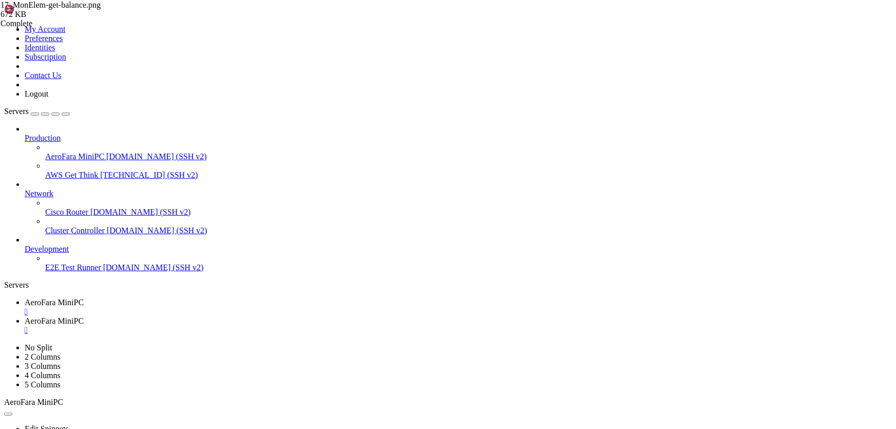
drag, startPoint x: 197, startPoint y: 816, endPoint x: 8, endPoint y: 603, distance: 285.1
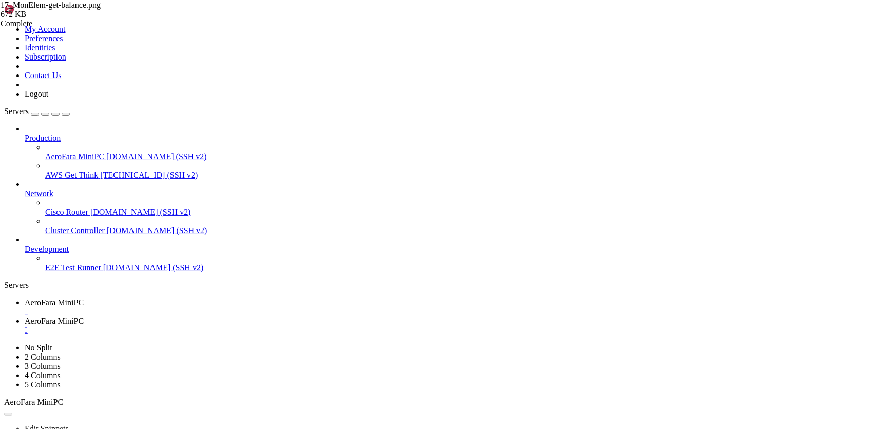
click at [84, 316] on span "AeroFara MiniPC" at bounding box center [54, 320] width 59 height 9
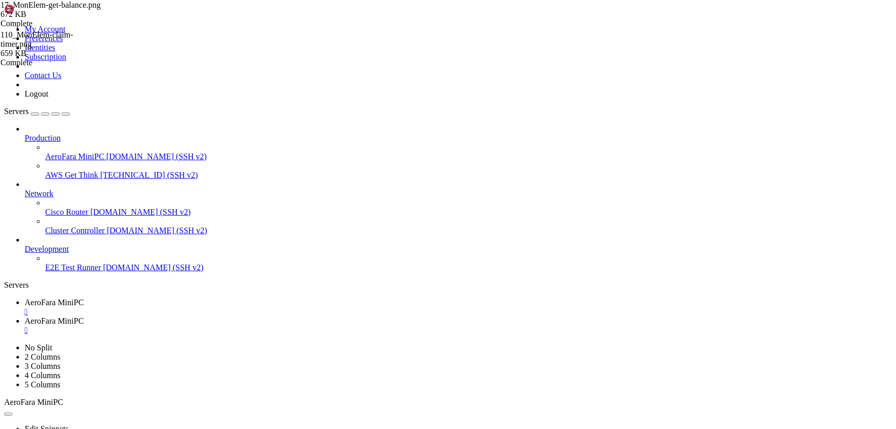
click at [84, 298] on span "AeroFara MiniPC" at bounding box center [54, 302] width 59 height 9
click at [259, 316] on link "AeroFara MiniPC " at bounding box center [458, 325] width 867 height 18
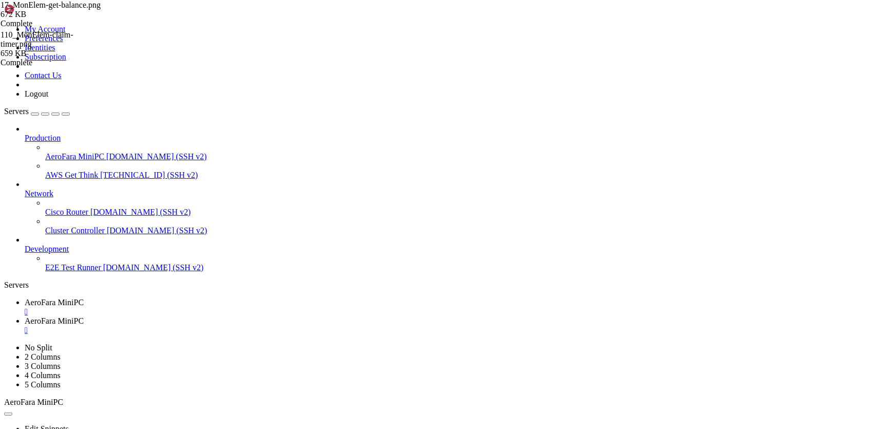
type input "/home/ubuntu/screenshots/Spell:Phil"
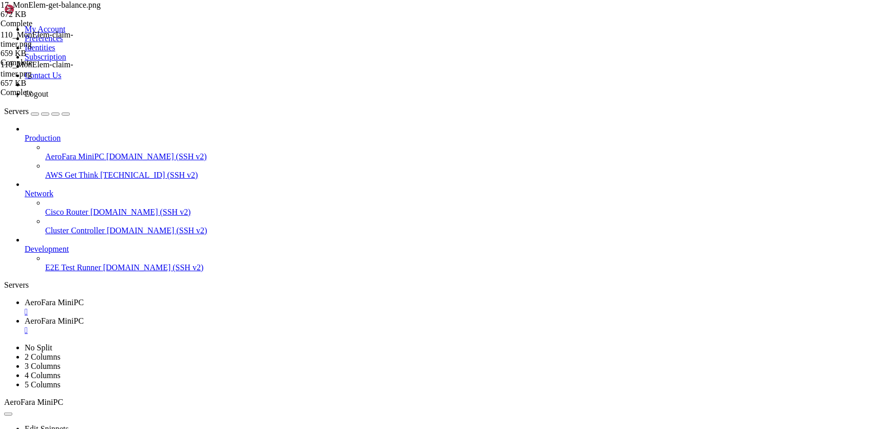
click at [84, 298] on span "AeroFara MiniPC" at bounding box center [54, 302] width 59 height 9
click at [255, 316] on link "AeroFara MiniPC " at bounding box center [458, 325] width 867 height 18
click at [298, 326] on div "" at bounding box center [458, 330] width 867 height 9
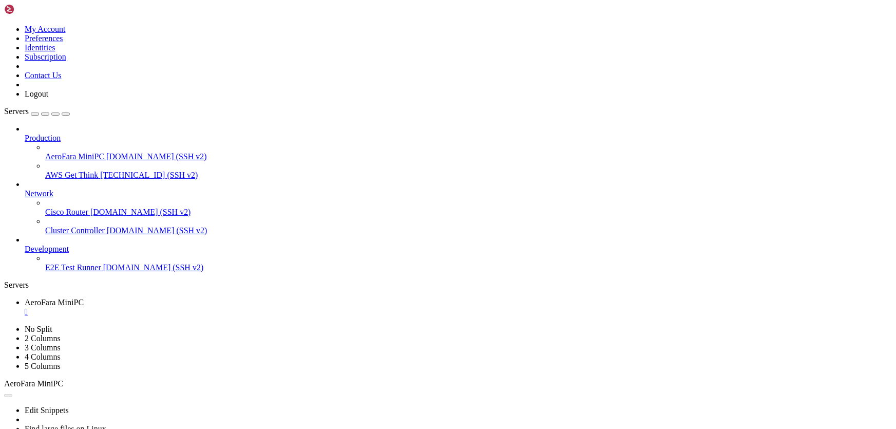
scroll to position [31283, 0]
